Goal: Task Accomplishment & Management: Complete application form

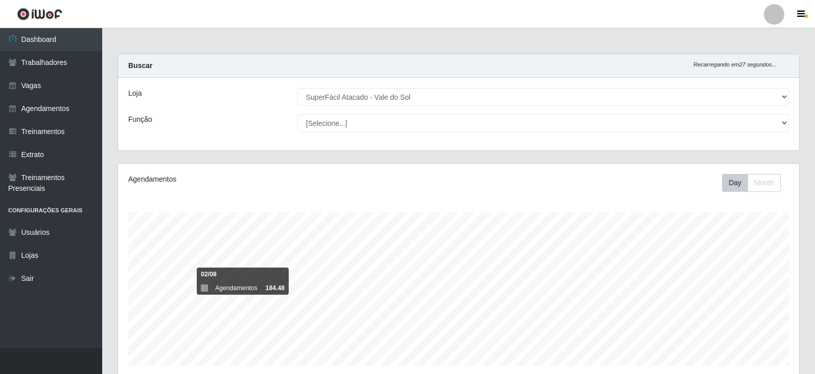
select select "502"
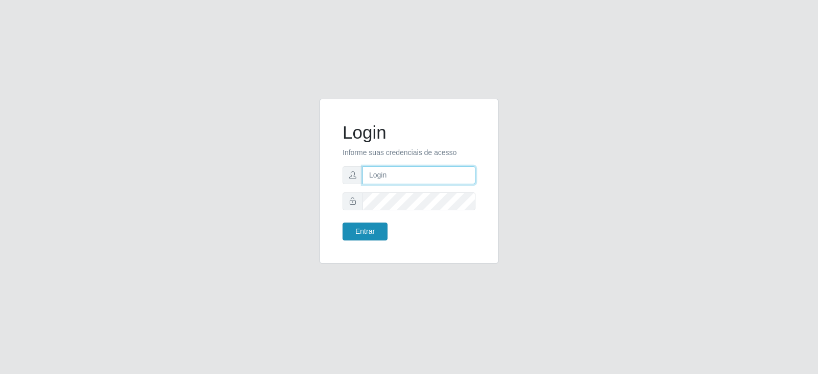
type input "[EMAIL_ADDRESS][DOMAIN_NAME]"
click at [371, 232] on button "Entrar" at bounding box center [364, 231] width 45 height 18
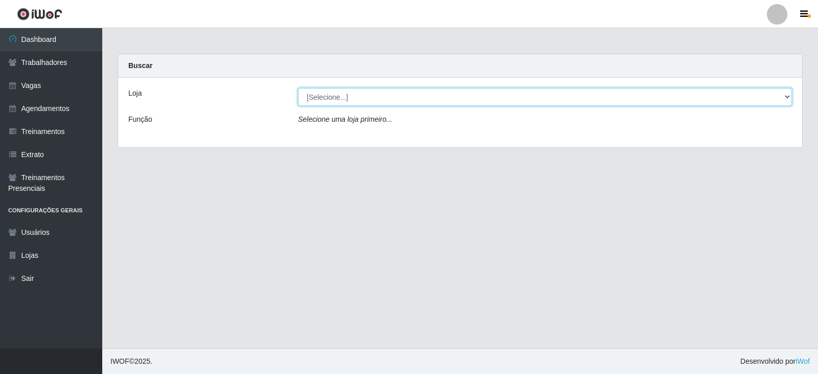
click at [422, 100] on select "[Selecione...] SuperFácil Atacado - Vale do Sol" at bounding box center [545, 97] width 494 height 18
select select "502"
click at [298, 88] on select "[Selecione...] SuperFácil Atacado - Vale do Sol" at bounding box center [545, 97] width 494 height 18
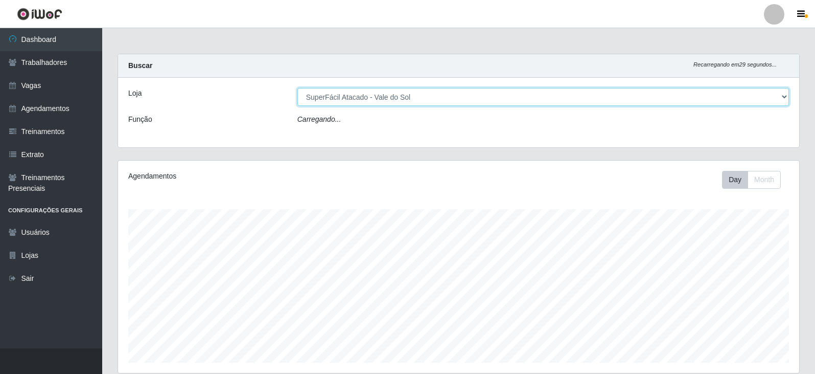
scroll to position [212, 681]
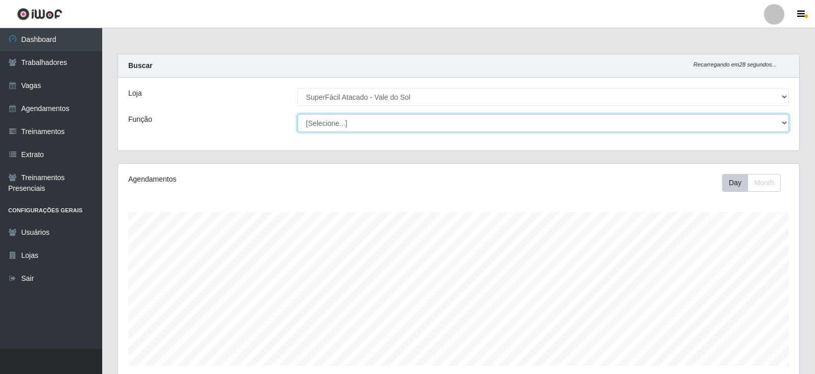
click at [359, 124] on select "[Selecione...] Embalador Embalador + Embalador ++ Operador de Caixa Operador de…" at bounding box center [543, 123] width 492 height 18
select select "72"
click at [297, 114] on select "[Selecione...] Embalador Embalador + Embalador ++ Operador de Caixa Operador de…" at bounding box center [543, 123] width 492 height 18
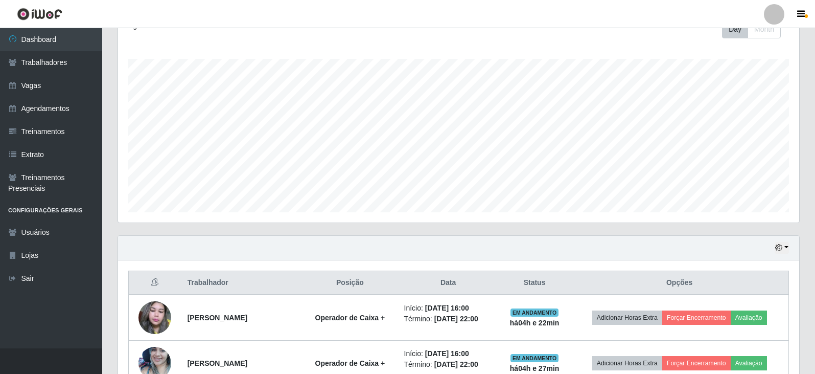
scroll to position [204, 0]
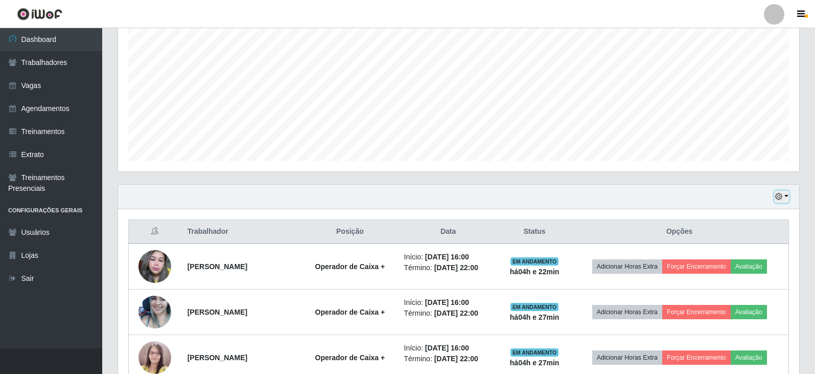
click at [777, 194] on icon "button" at bounding box center [778, 196] width 7 height 7
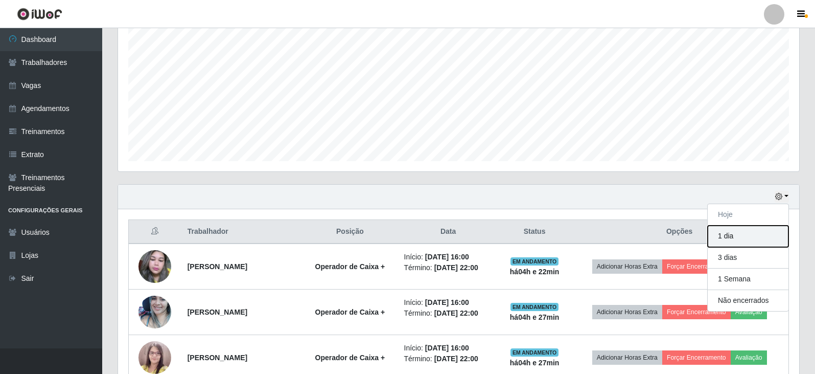
click at [729, 238] on button "1 dia" at bounding box center [748, 235] width 81 height 21
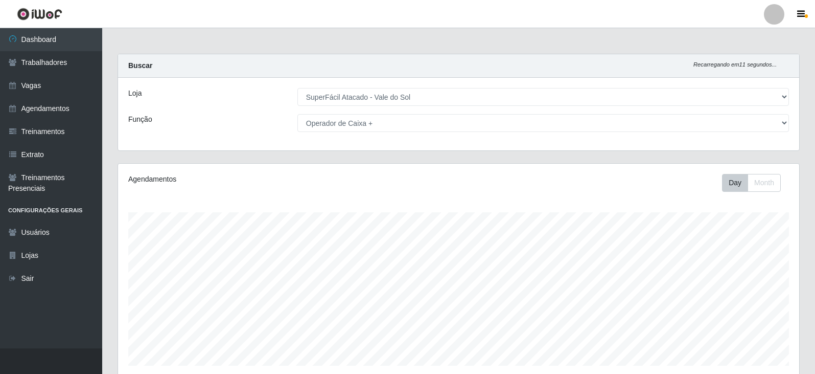
scroll to position [358, 0]
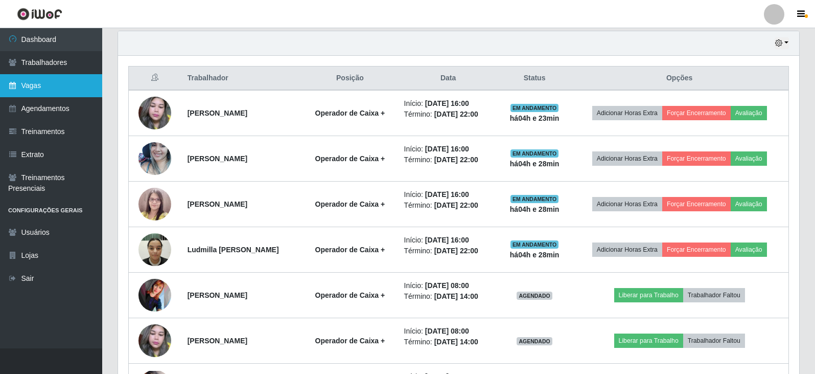
click at [55, 92] on link "Vagas" at bounding box center [51, 85] width 102 height 23
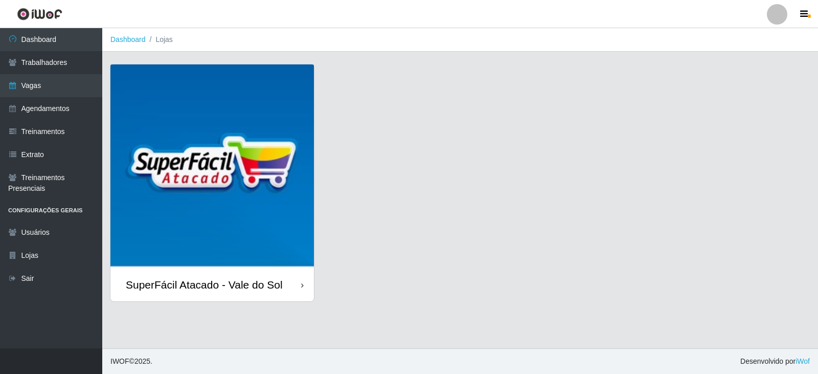
click at [155, 268] on div "SuperFácil Atacado - Vale do Sol" at bounding box center [211, 284] width 203 height 33
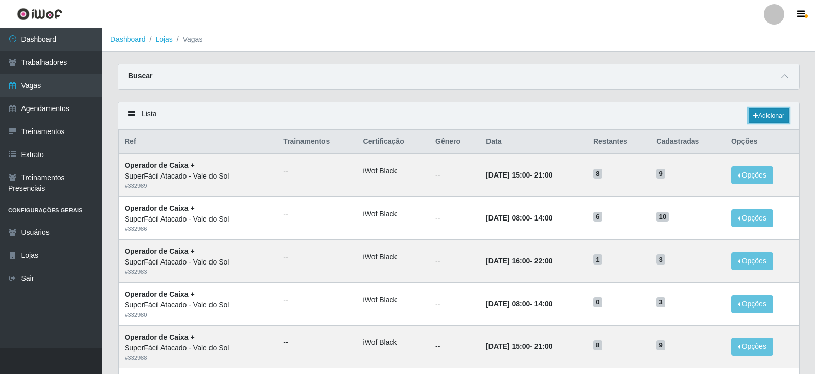
click at [769, 120] on link "Adicionar" at bounding box center [769, 115] width 40 height 14
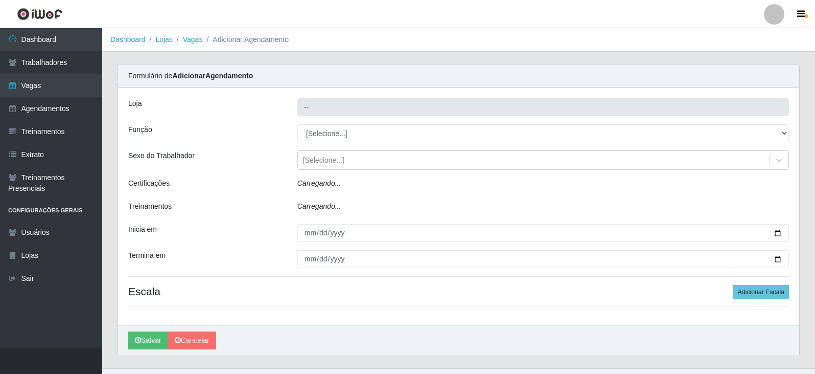
type input "SuperFácil Atacado - Vale do Sol"
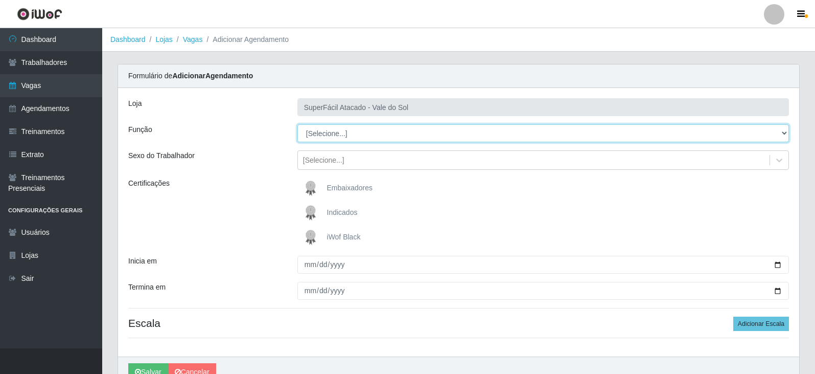
click at [375, 127] on select "[Selecione...] Embalador Embalador + Embalador ++ Operador de Caixa Operador de…" at bounding box center [543, 133] width 492 height 18
select select "82"
click at [297, 124] on select "[Selecione...] Embalador Embalador + Embalador ++ Operador de Caixa Operador de…" at bounding box center [543, 133] width 492 height 18
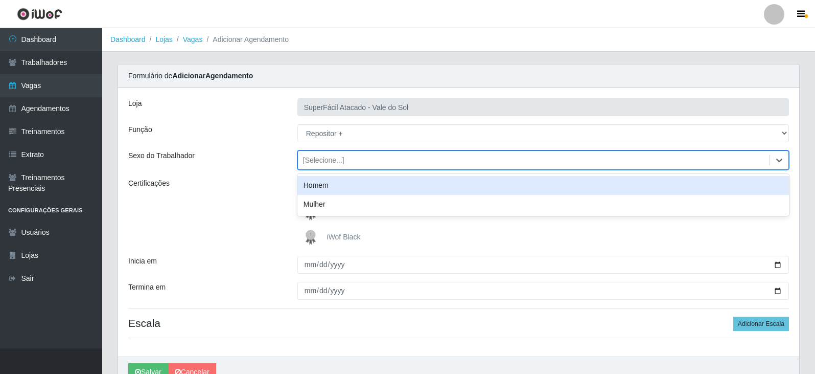
click at [338, 165] on div "[Selecione...]" at bounding box center [323, 160] width 41 height 11
click at [338, 185] on div "Homem" at bounding box center [543, 185] width 492 height 19
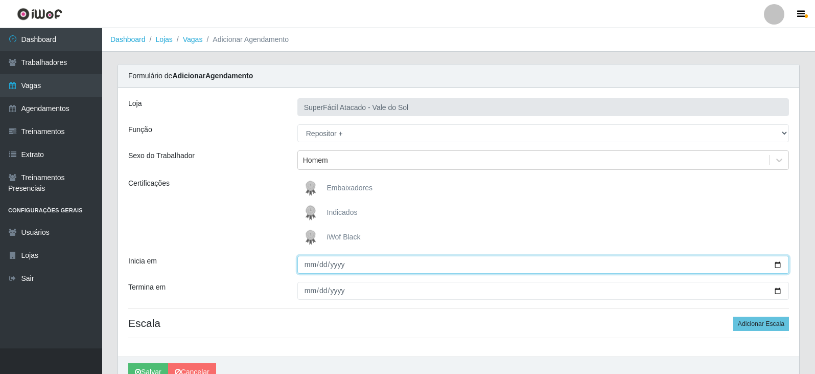
click at [308, 256] on input "Inicia em" at bounding box center [543, 265] width 492 height 18
type input "2025-08-31"
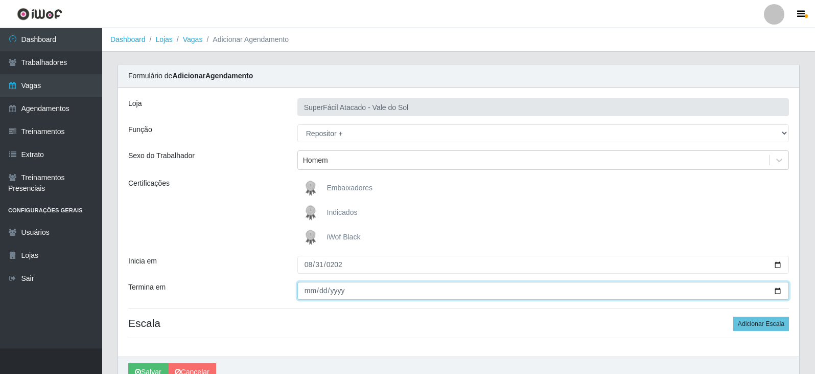
click at [309, 282] on input "Termina em" at bounding box center [543, 291] width 492 height 18
type input "2025-08-31"
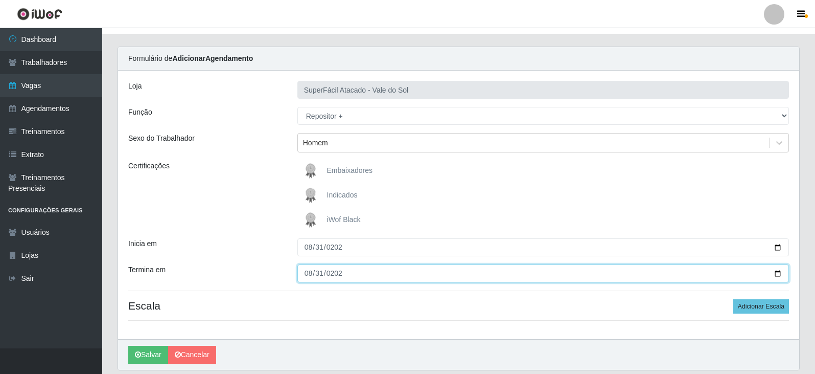
scroll to position [26, 0]
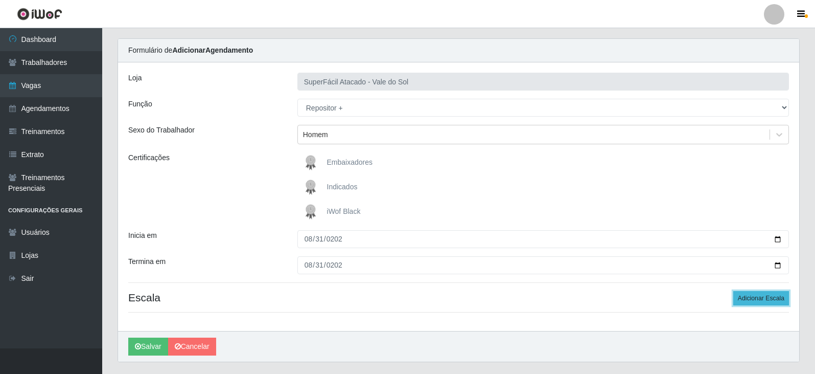
click at [746, 291] on button "Adicionar Escala" at bounding box center [761, 298] width 56 height 14
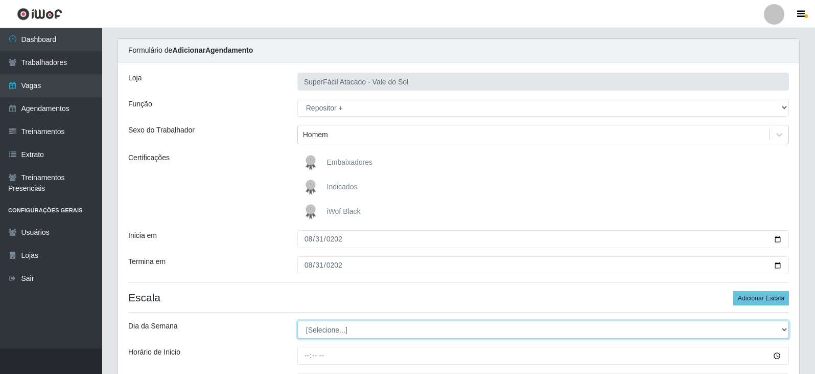
click at [447, 320] on select "[Selecione...] Segunda Terça Quarta Quinta Sexta Sábado Domingo" at bounding box center [543, 329] width 492 height 18
select select "0"
click at [297, 320] on select "[Selecione...] Segunda Terça Quarta Quinta Sexta Sábado Domingo" at bounding box center [543, 329] width 492 height 18
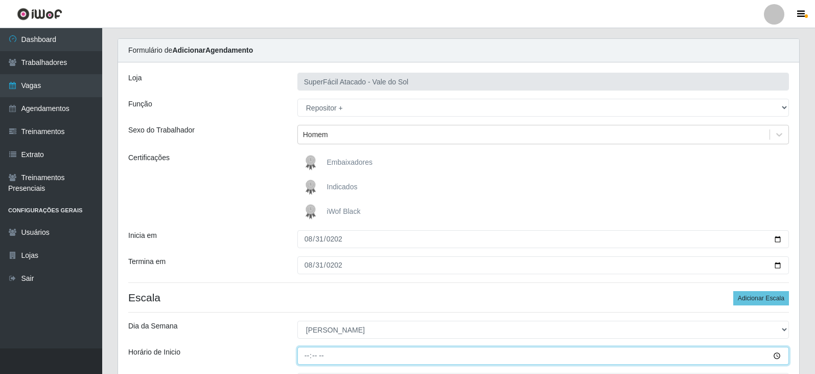
click at [308, 347] on input "Horário de Inicio" at bounding box center [543, 356] width 492 height 18
type input "09:00"
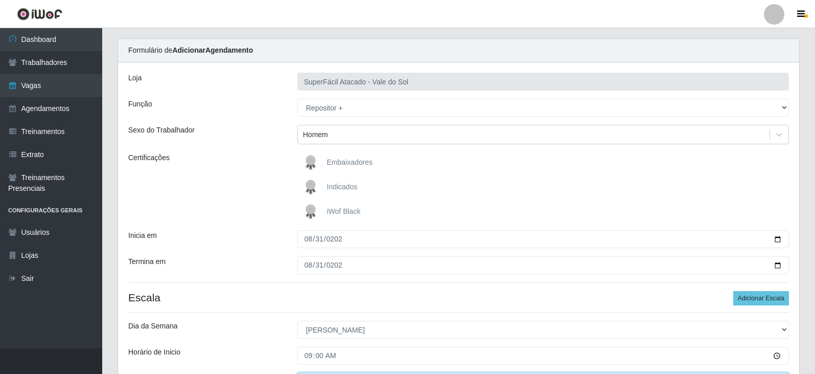
type input "15:00"
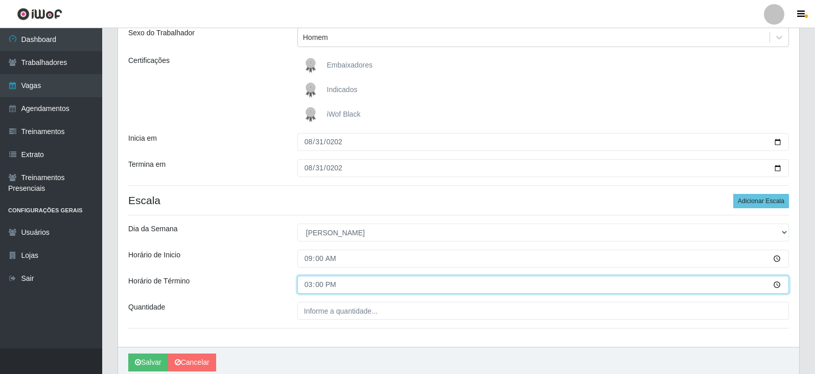
scroll to position [139, 0]
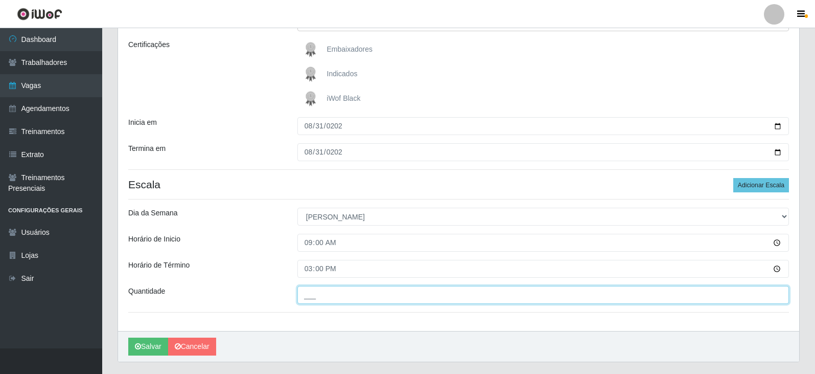
click at [317, 286] on input "___" at bounding box center [543, 295] width 492 height 18
type input "6__"
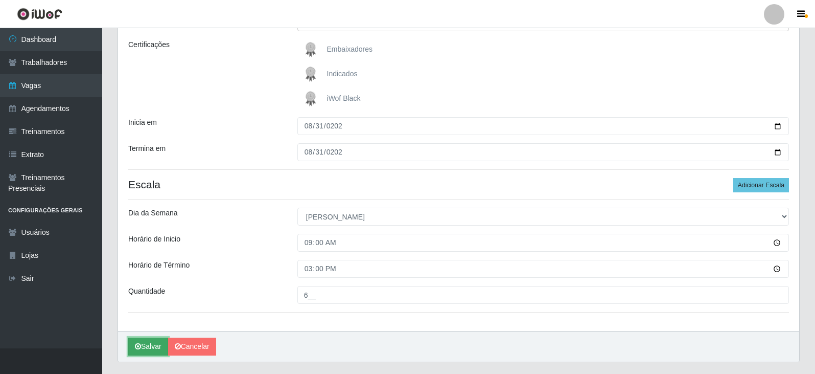
click at [155, 337] on button "Salvar" at bounding box center [148, 346] width 40 height 18
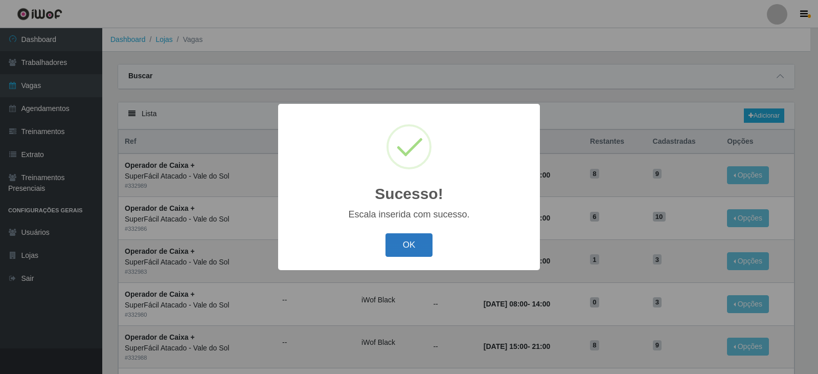
click at [397, 250] on button "OK" at bounding box center [409, 245] width 48 height 24
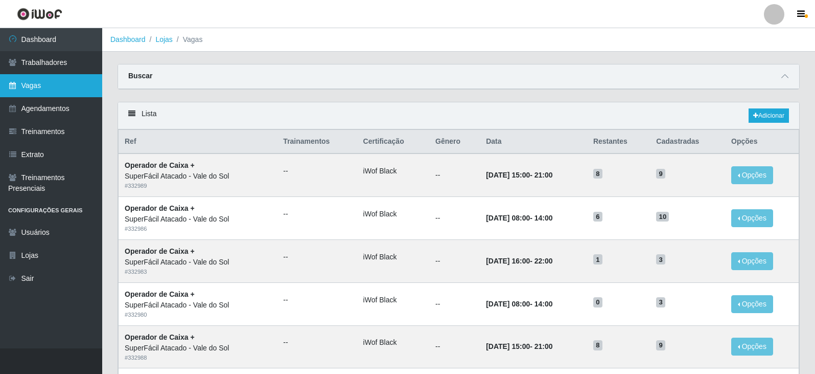
click at [73, 91] on link "Vagas" at bounding box center [51, 85] width 102 height 23
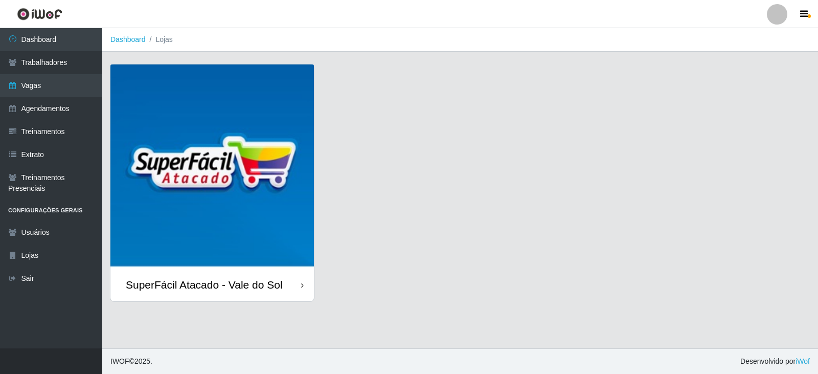
click at [209, 170] on img at bounding box center [211, 165] width 203 height 203
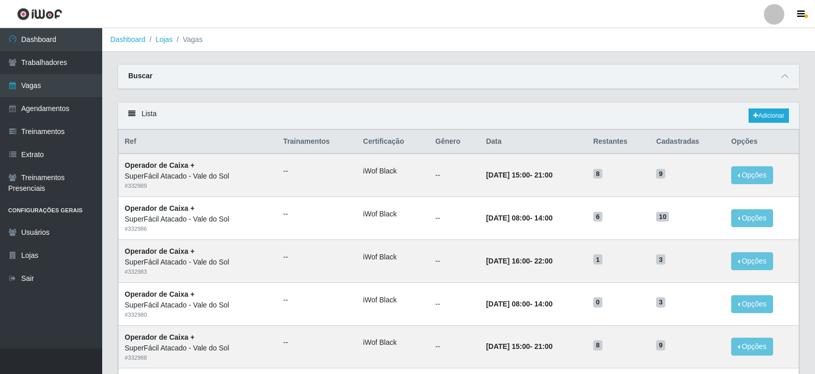
click at [233, 79] on div "Buscar" at bounding box center [458, 76] width 681 height 25
click at [787, 77] on icon at bounding box center [785, 76] width 7 height 7
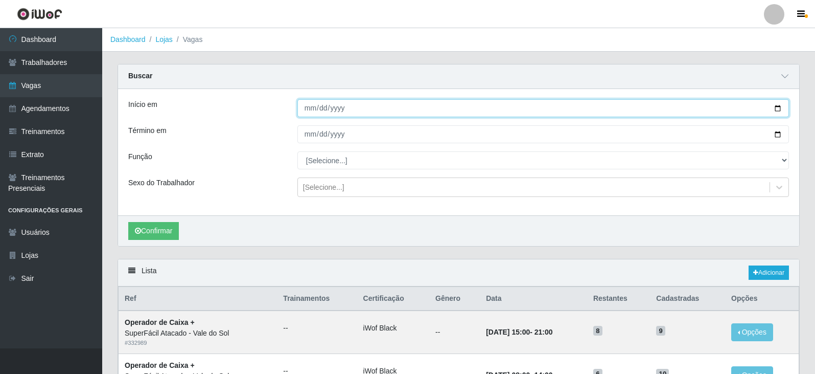
click at [308, 112] on input "Início em" at bounding box center [543, 108] width 492 height 18
type input "2025-08-31"
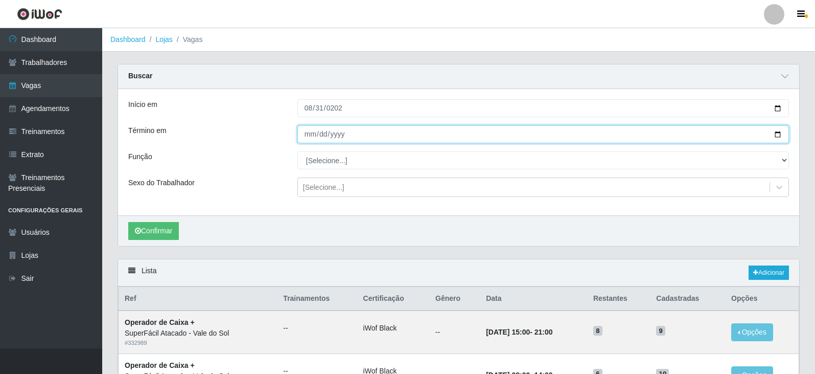
click at [309, 133] on input "Término em" at bounding box center [543, 134] width 492 height 18
type input "2025-08-31"
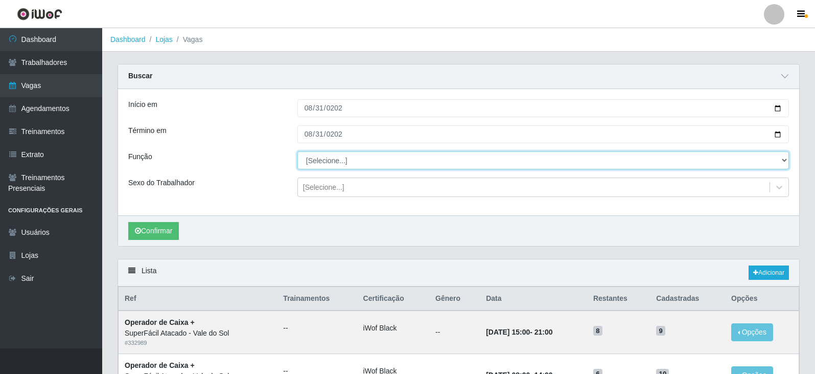
click at [360, 152] on select "[Selecione...] Embalador Embalador + Embalador ++ Operador de Caixa Operador de…" at bounding box center [543, 160] width 492 height 18
select select "82"
click at [297, 152] on select "[Selecione...] Embalador Embalador + Embalador ++ Operador de Caixa Operador de…" at bounding box center [543, 160] width 492 height 18
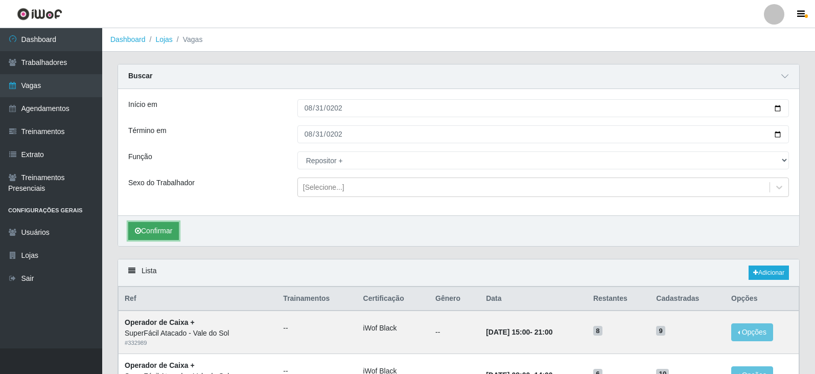
click at [174, 238] on button "Confirmar" at bounding box center [153, 231] width 51 height 18
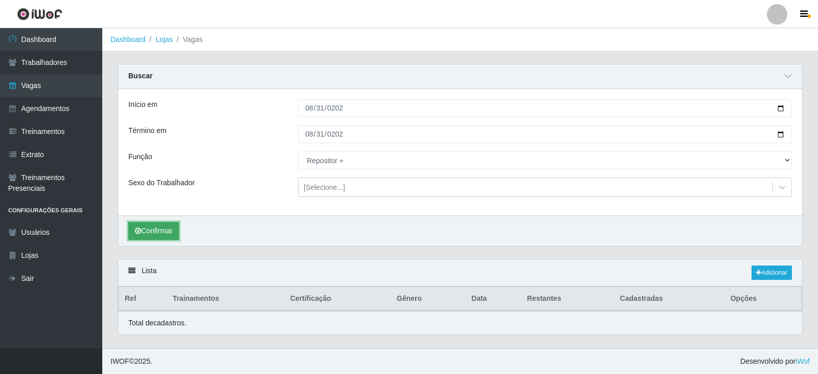
click at [174, 236] on button "Confirmar" at bounding box center [153, 231] width 51 height 18
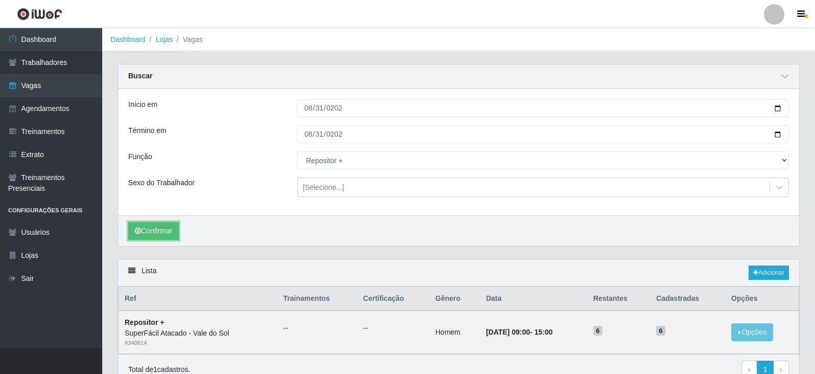
scroll to position [50, 0]
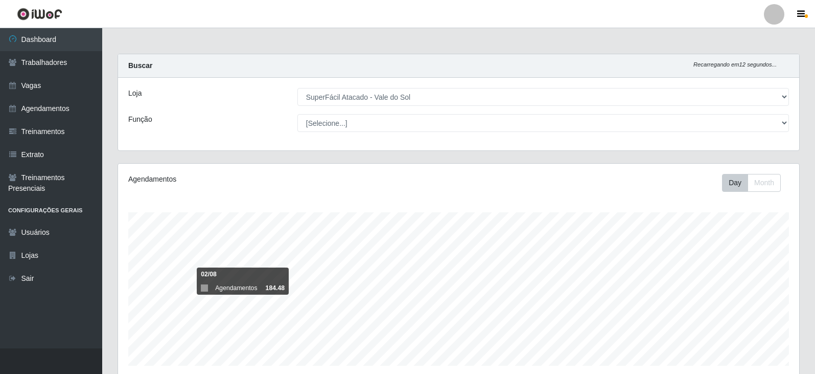
select select "502"
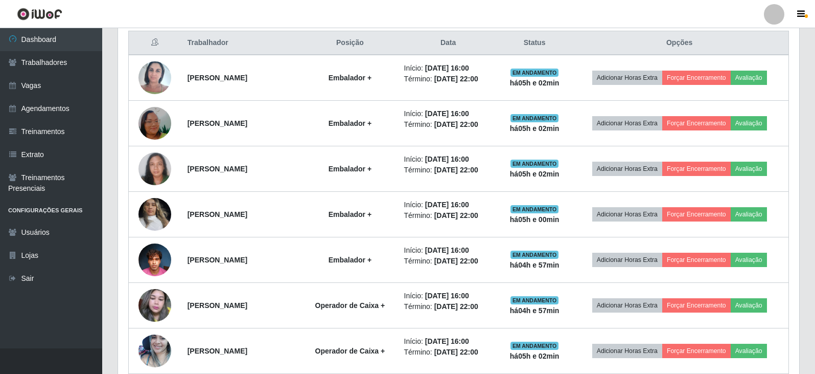
scroll to position [409, 0]
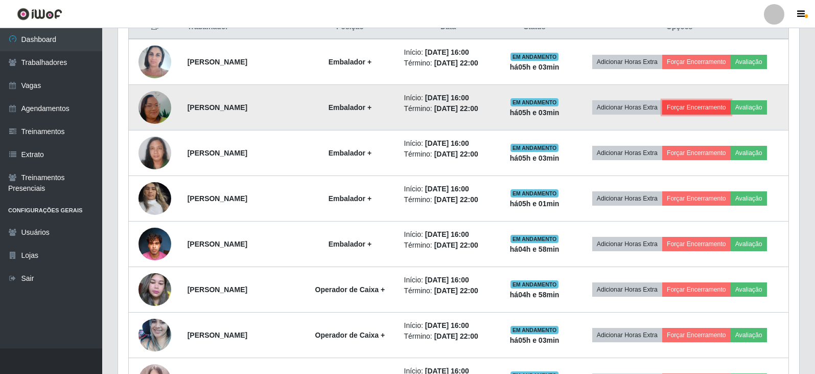
click at [700, 106] on button "Forçar Encerramento" at bounding box center [696, 107] width 68 height 14
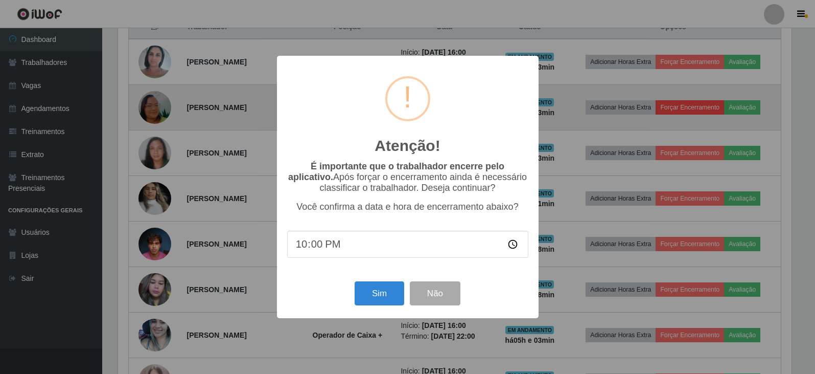
scroll to position [212, 676]
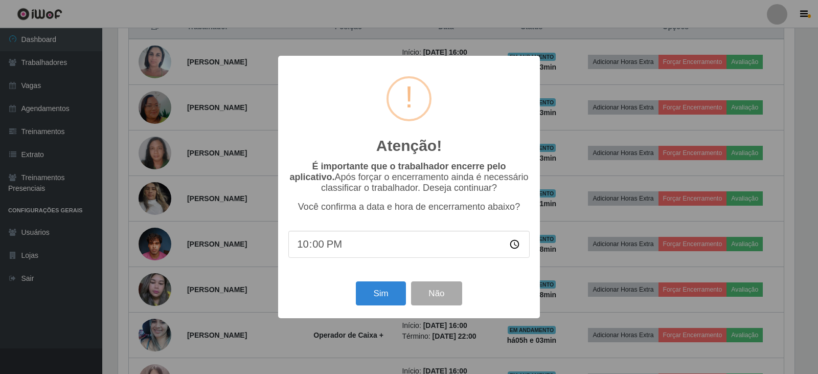
click at [324, 245] on input "22:00" at bounding box center [408, 244] width 241 height 27
type input "21:03"
click at [380, 289] on button "Sim" at bounding box center [381, 293] width 50 height 24
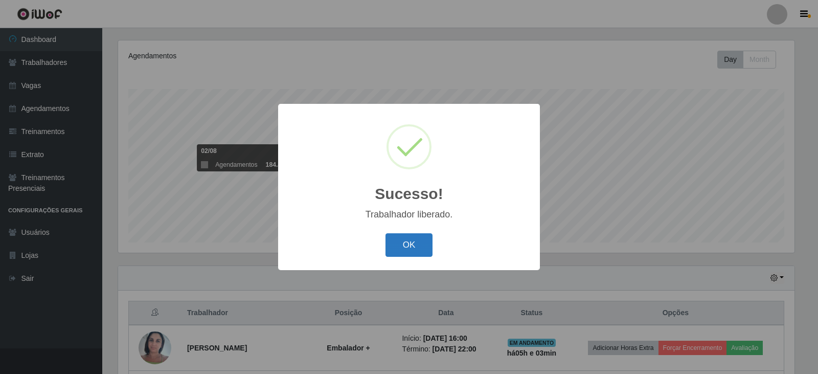
click at [418, 249] on button "OK" at bounding box center [409, 245] width 48 height 24
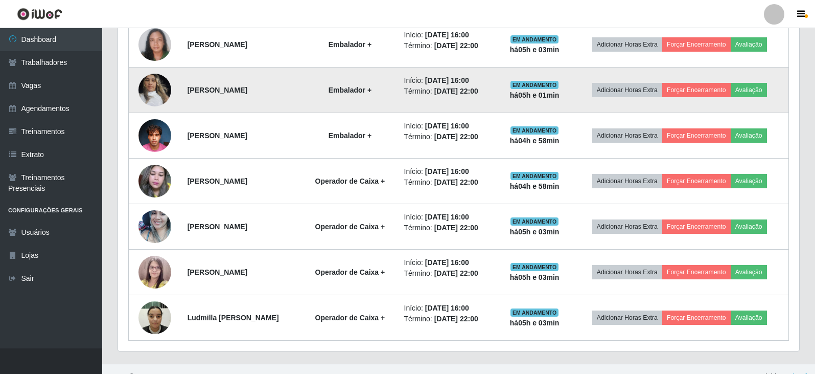
scroll to position [481, 0]
